Goal: Information Seeking & Learning: Learn about a topic

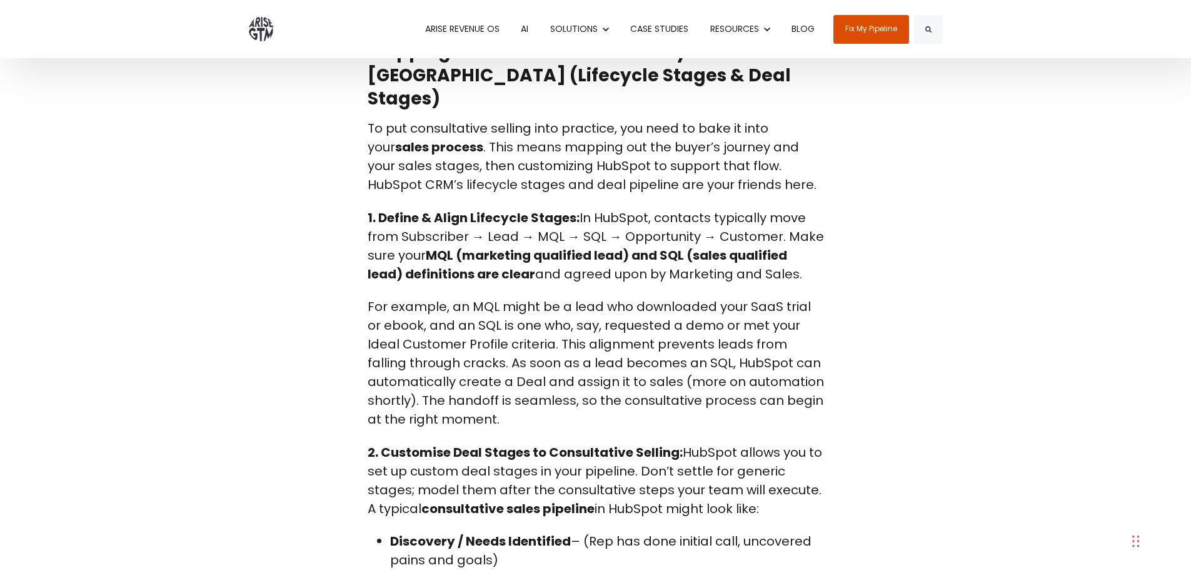
scroll to position [3439, 0]
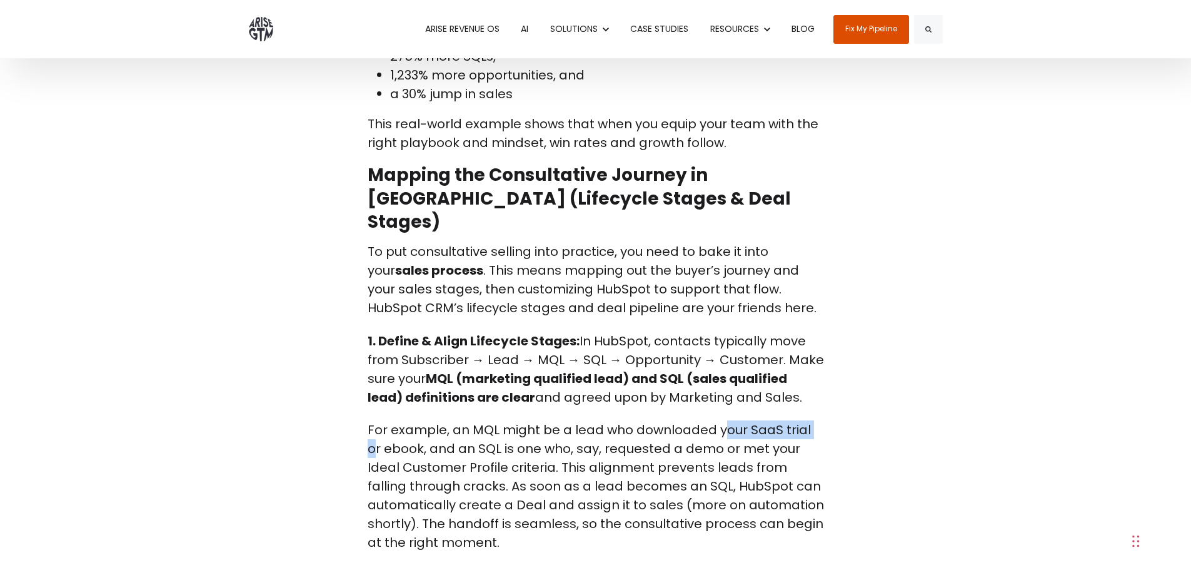
drag, startPoint x: 721, startPoint y: 387, endPoint x: 814, endPoint y: 388, distance: 92.5
click at [814, 420] on p "For example, an MQL might be a lead who downloaded your SaaS trial or ebook, an…" at bounding box center [596, 485] width 456 height 131
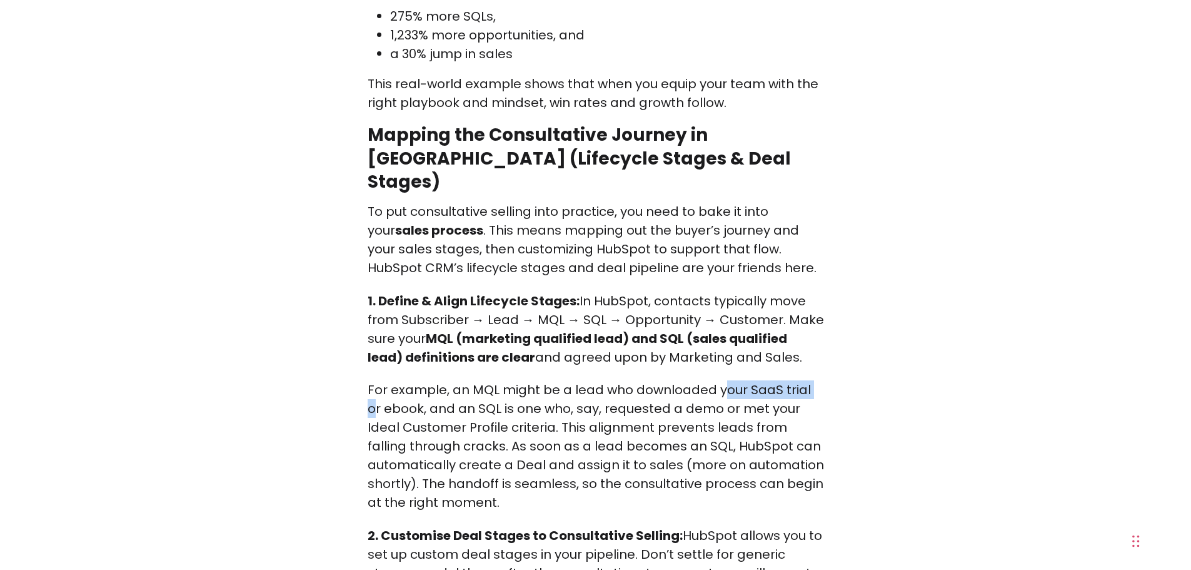
scroll to position [3501, 0]
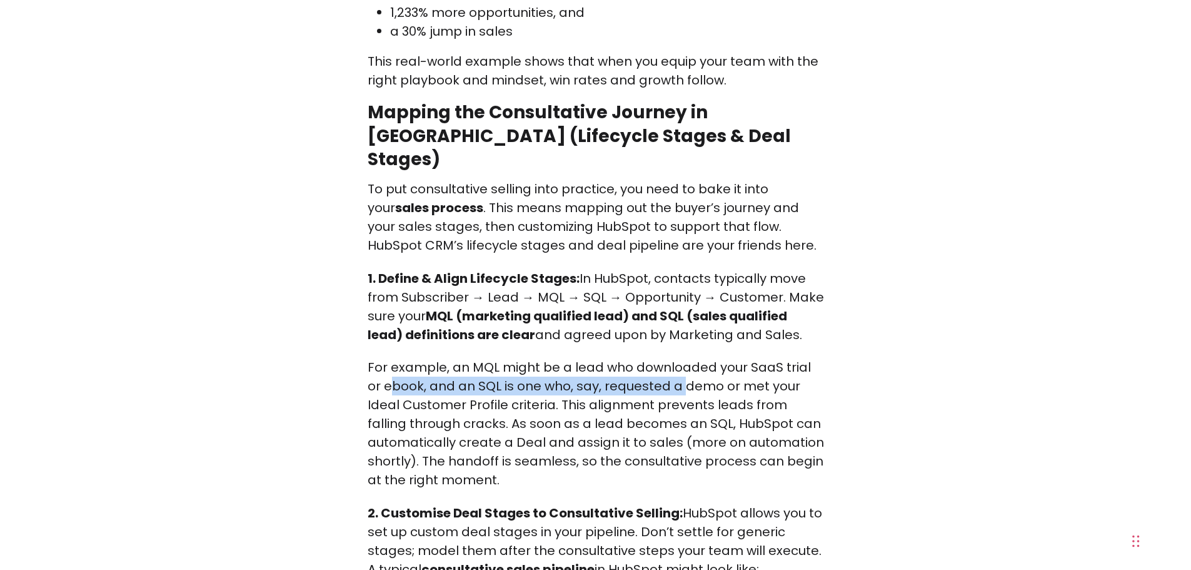
drag, startPoint x: 376, startPoint y: 344, endPoint x: 666, endPoint y: 352, distance: 290.2
click at [666, 358] on p "For example, an MQL might be a lead who downloaded your SaaS trial or ebook, an…" at bounding box center [596, 423] width 456 height 131
click at [782, 363] on p "For example, an MQL might be a lead who downloaded your SaaS trial or ebook, an…" at bounding box center [596, 423] width 456 height 131
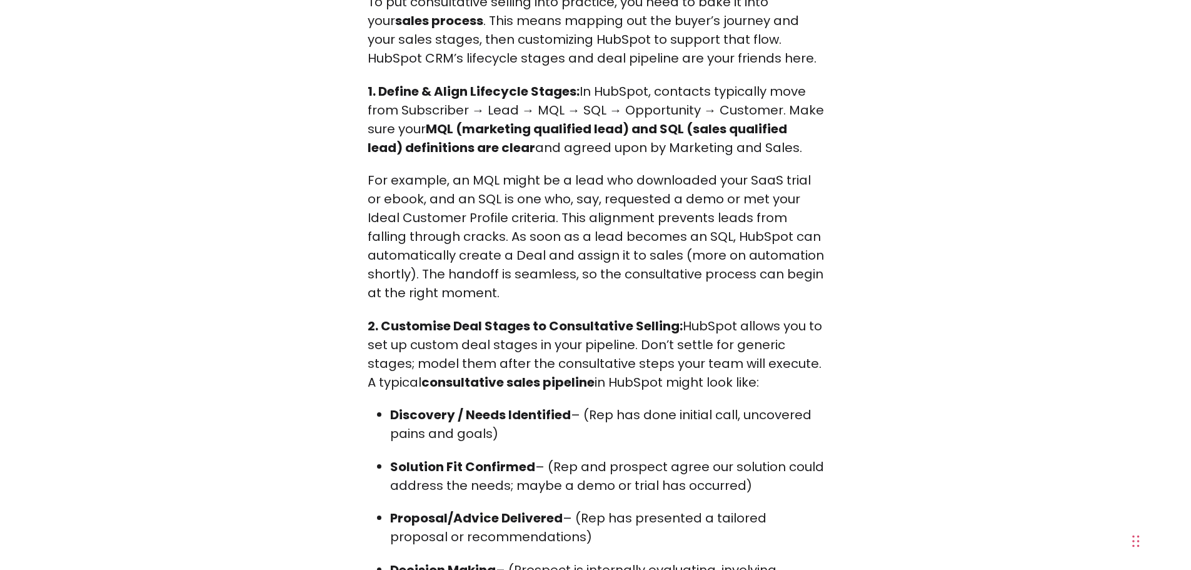
scroll to position [3689, 0]
click at [385, 405] on ul "Discovery / Needs Identified – (Rep has done initial call, uncovered pains and …" at bounding box center [596, 534] width 456 height 258
drag, startPoint x: 395, startPoint y: 372, endPoint x: 527, endPoint y: 377, distance: 132.6
click at [527, 405] on strong "Discovery / Needs Identified" at bounding box center [480, 414] width 181 height 18
click at [571, 405] on p "Discovery / Needs Identified – (Rep has done initial call, uncovered pains and …" at bounding box center [607, 424] width 434 height 38
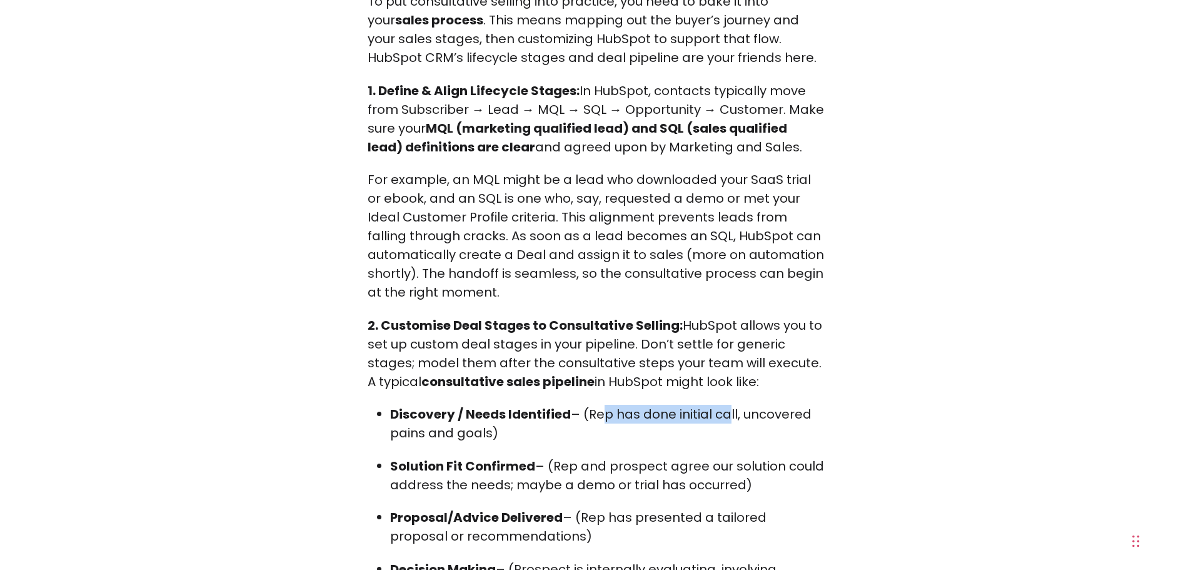
drag, startPoint x: 597, startPoint y: 371, endPoint x: 723, endPoint y: 376, distance: 126.4
click at [723, 405] on p "Discovery / Needs Identified – (Rep has done initial call, uncovered pains and …" at bounding box center [607, 424] width 434 height 38
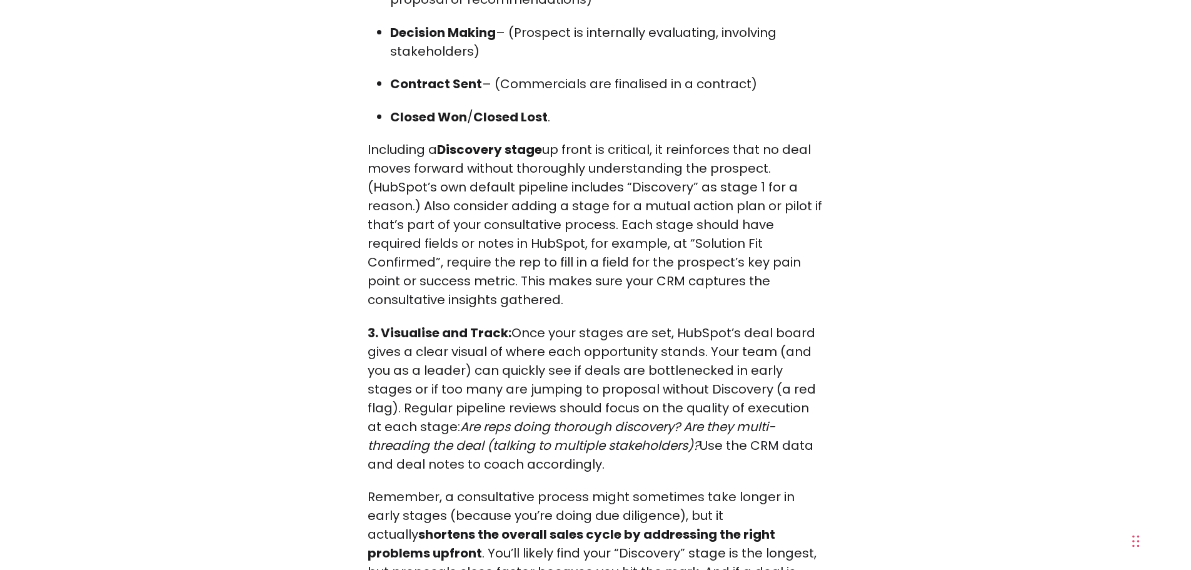
scroll to position [4251, 0]
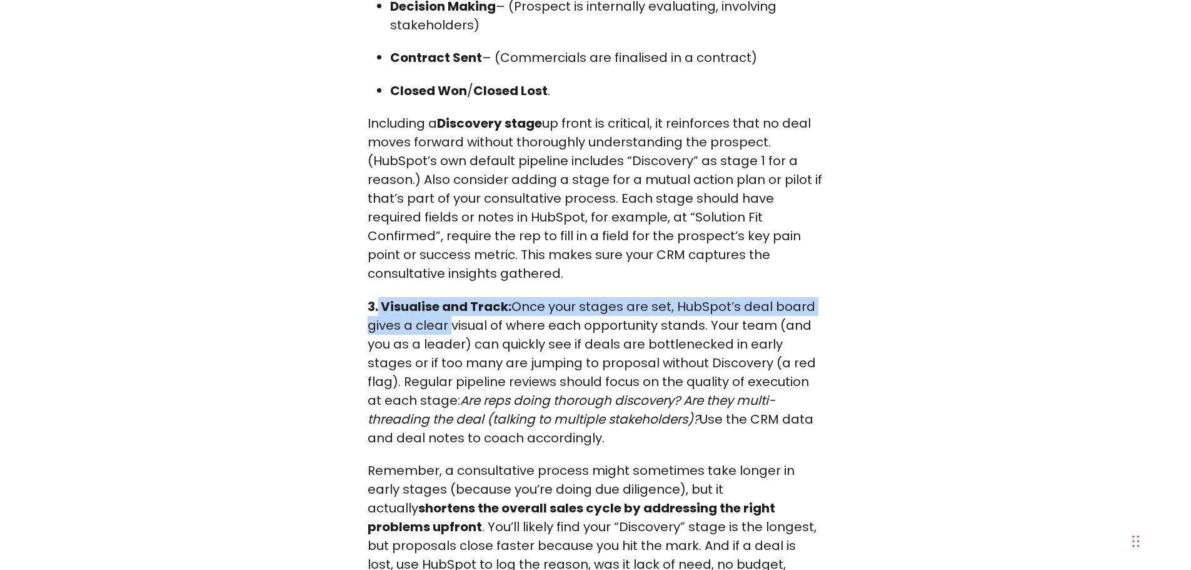
drag, startPoint x: 378, startPoint y: 266, endPoint x: 448, endPoint y: 288, distance: 73.2
click at [448, 297] on p "3. Visualise and Track: Once your stages are set, HubSpot’s deal board gives a …" at bounding box center [596, 372] width 456 height 150
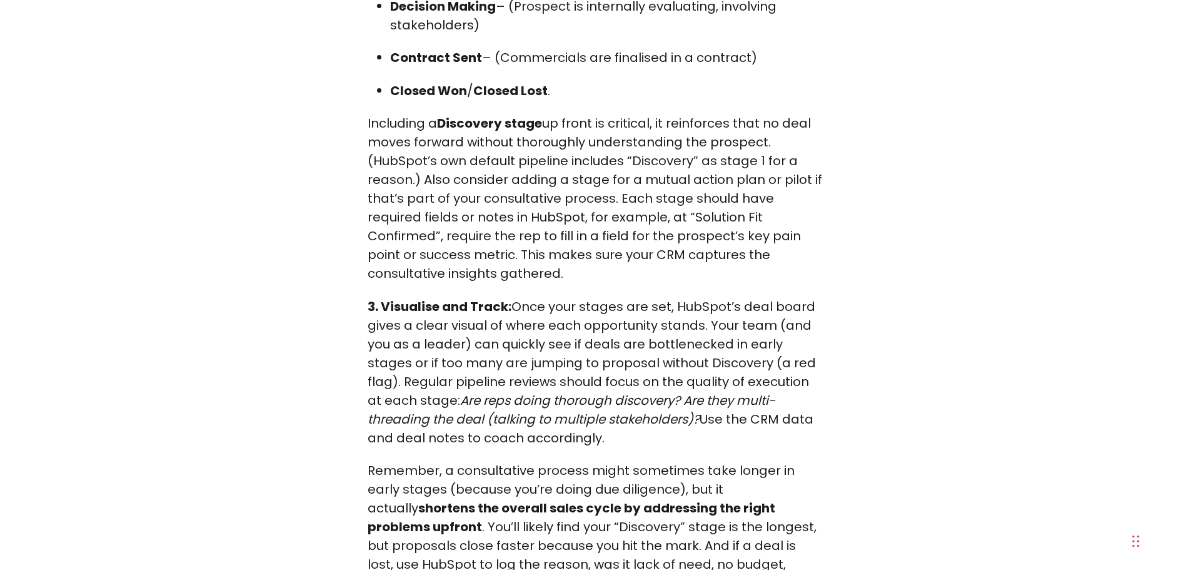
click at [557, 311] on p "3. Visualise and Track: Once your stages are set, HubSpot’s deal board gives a …" at bounding box center [596, 372] width 456 height 150
drag, startPoint x: 402, startPoint y: 356, endPoint x: 636, endPoint y: 363, distance: 233.9
click at [636, 363] on p "3. Visualise and Track: Once your stages are set, HubSpot’s deal board gives a …" at bounding box center [596, 372] width 456 height 150
click at [667, 387] on p "3. Visualise and Track: Once your stages are set, HubSpot’s deal board gives a …" at bounding box center [596, 372] width 456 height 150
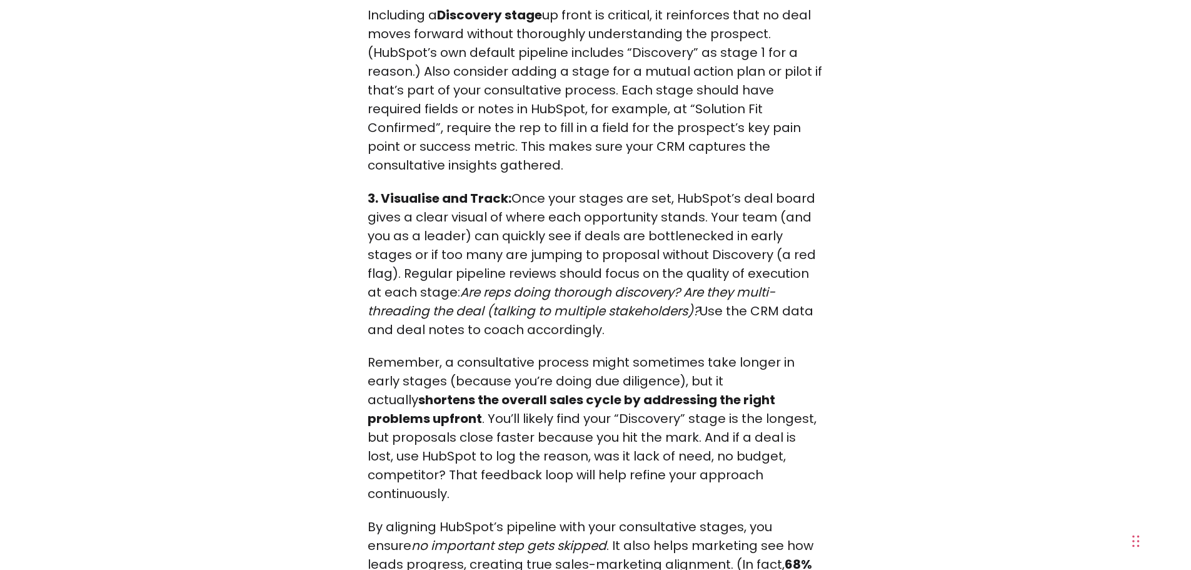
scroll to position [4376, 0]
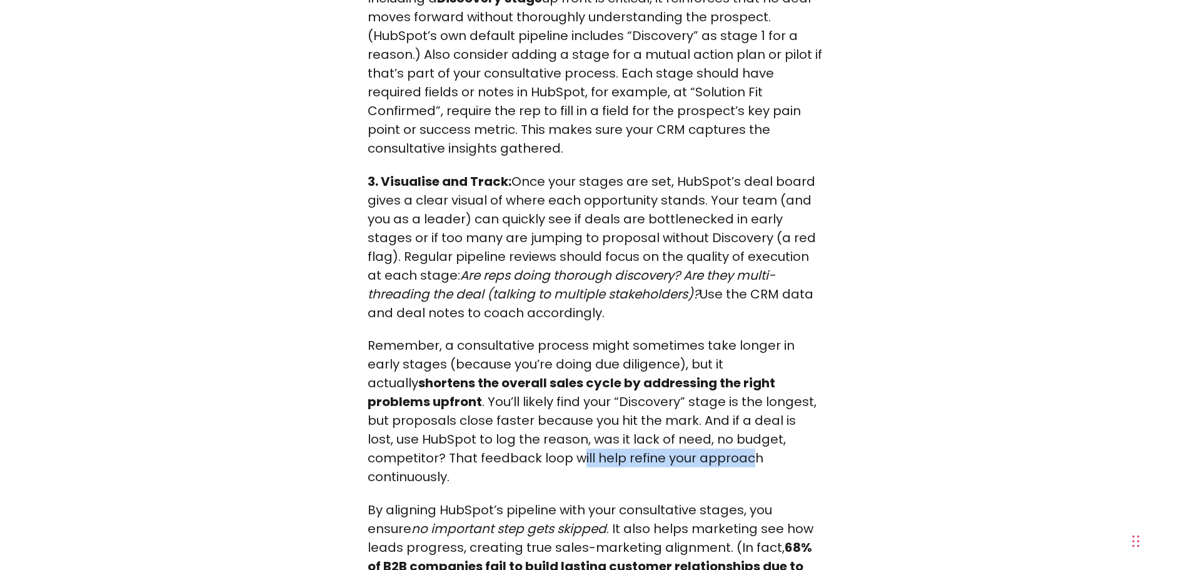
drag, startPoint x: 374, startPoint y: 413, endPoint x: 543, endPoint y: 423, distance: 169.1
click at [543, 423] on p "Remember, a consultative process might sometimes take longer in early stages (b…" at bounding box center [596, 411] width 456 height 150
click at [540, 500] on p "By aligning HubSpot’s pipeline with your consultative stages, you ensure no imp…" at bounding box center [596, 556] width 456 height 113
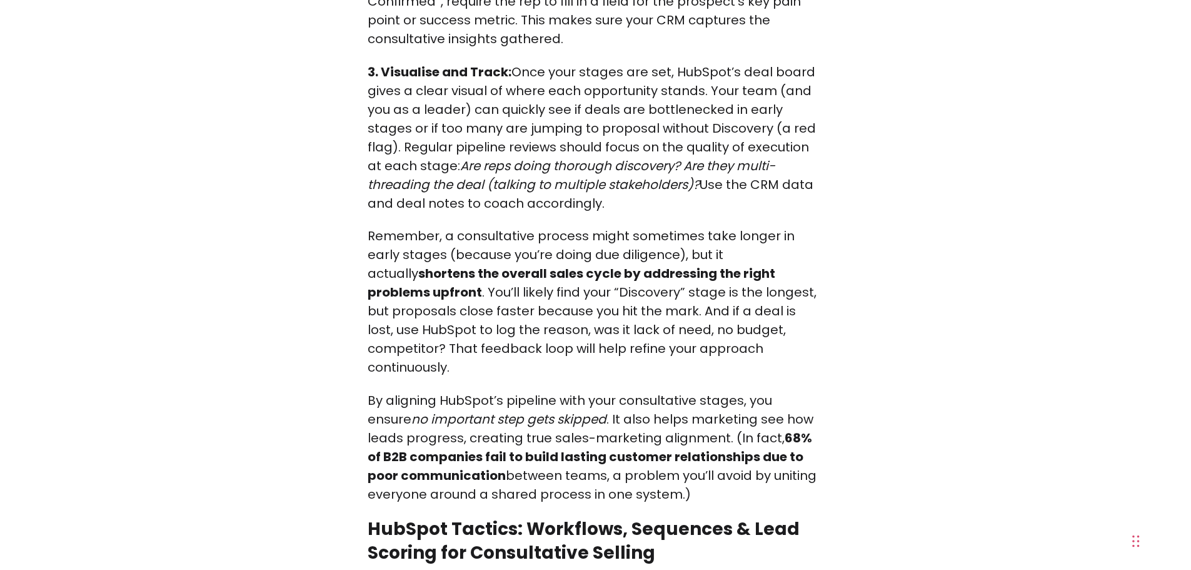
scroll to position [4501, 0]
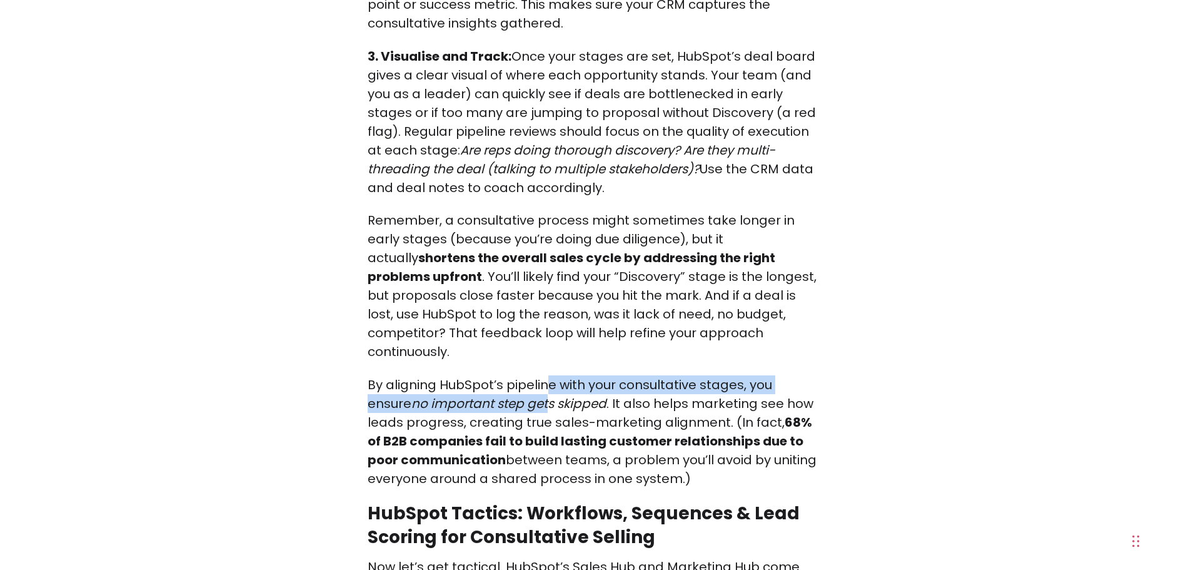
drag, startPoint x: 551, startPoint y: 320, endPoint x: 503, endPoint y: 339, distance: 51.9
click at [503, 375] on p "By aligning HubSpot’s pipeline with your consultative stages, you ensure no imp…" at bounding box center [596, 431] width 456 height 113
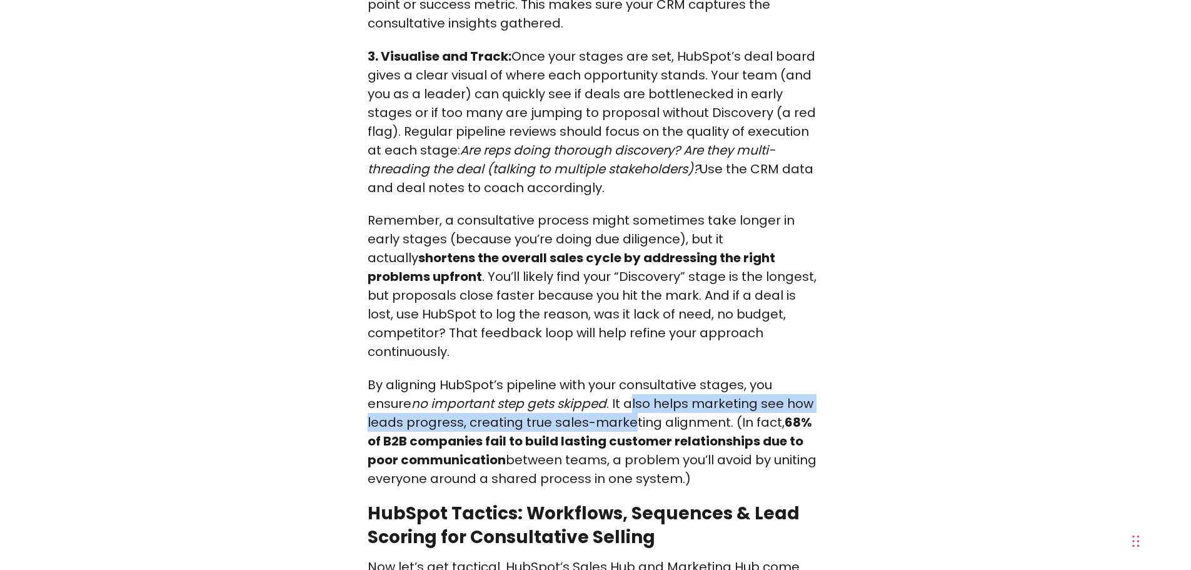
drag, startPoint x: 589, startPoint y: 351, endPoint x: 591, endPoint y: 366, distance: 15.1
click at [591, 375] on p "By aligning HubSpot’s pipeline with your consultative stages, you ensure no imp…" at bounding box center [596, 431] width 456 height 113
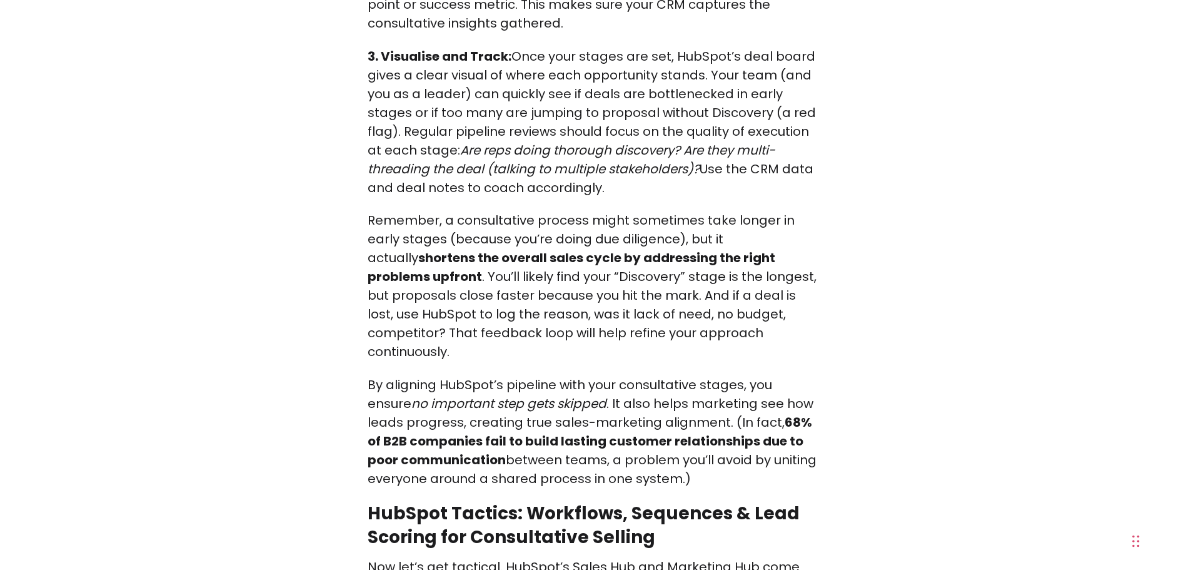
click at [620, 413] on strong "68% of B2B companies fail to build lasting customer relationships due to poor c…" at bounding box center [590, 440] width 445 height 55
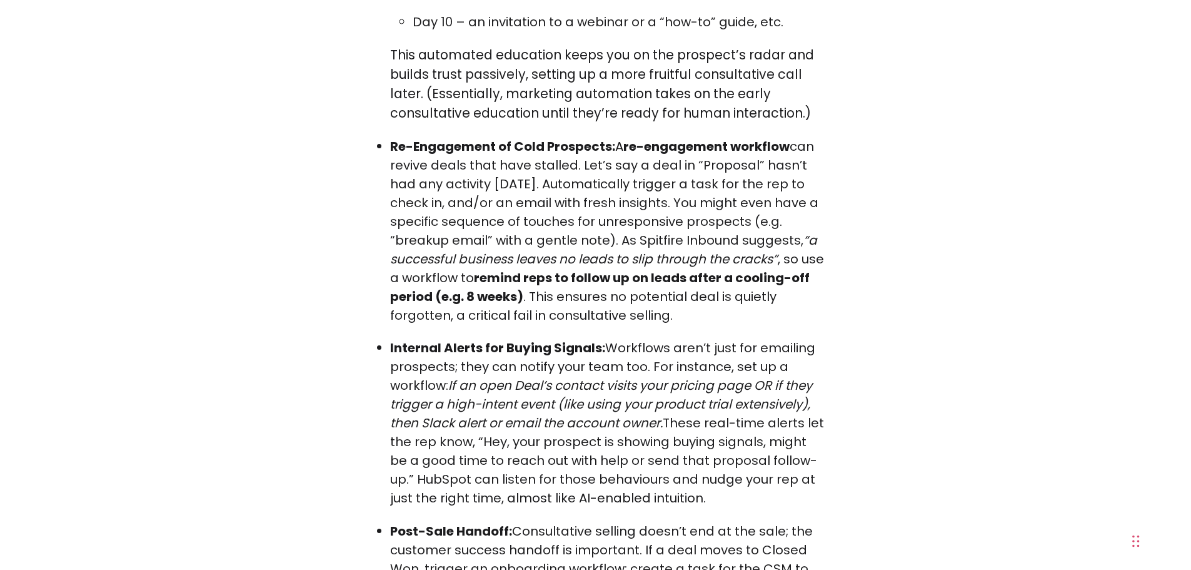
scroll to position [6440, 0]
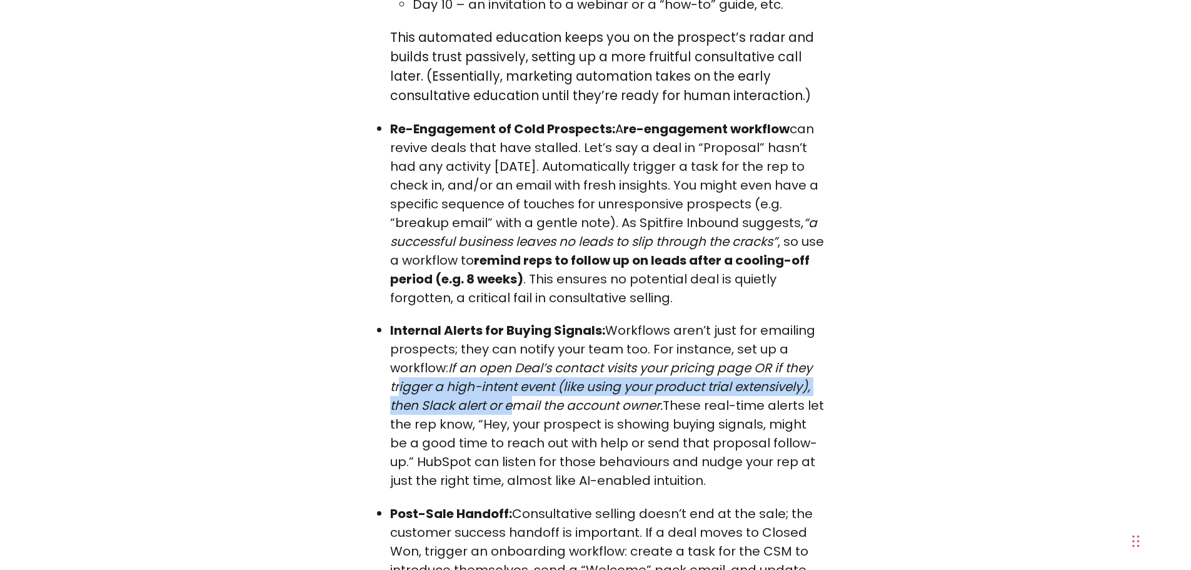
drag, startPoint x: 412, startPoint y: 314, endPoint x: 515, endPoint y: 320, distance: 102.7
click at [515, 359] on em "If an open Deal’s contact visits your pricing page OR if they trigger a high-in…" at bounding box center [601, 386] width 422 height 55
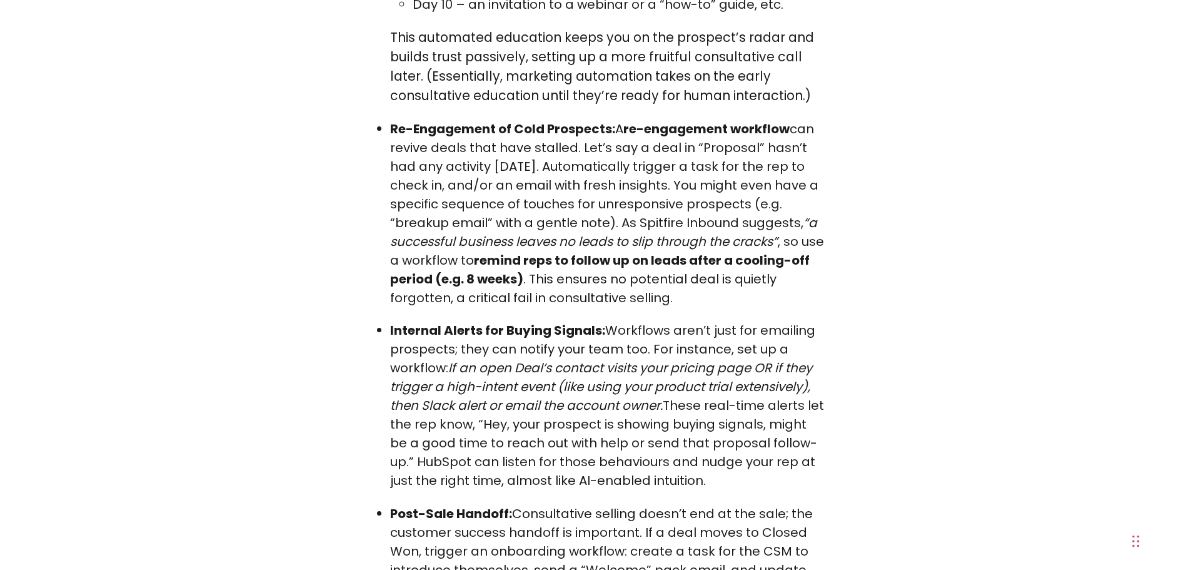
click at [734, 338] on p "Internal Alerts for Buying Signals: Workflows aren’t just for emailing prospect…" at bounding box center [607, 405] width 434 height 169
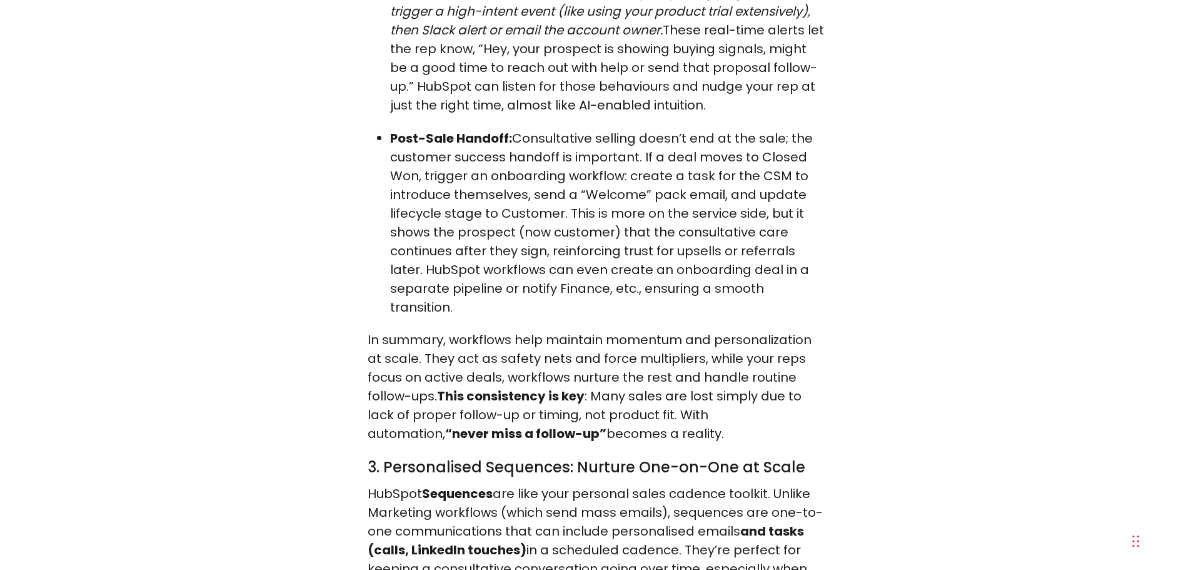
scroll to position [6877, 0]
